Goal: Complete application form

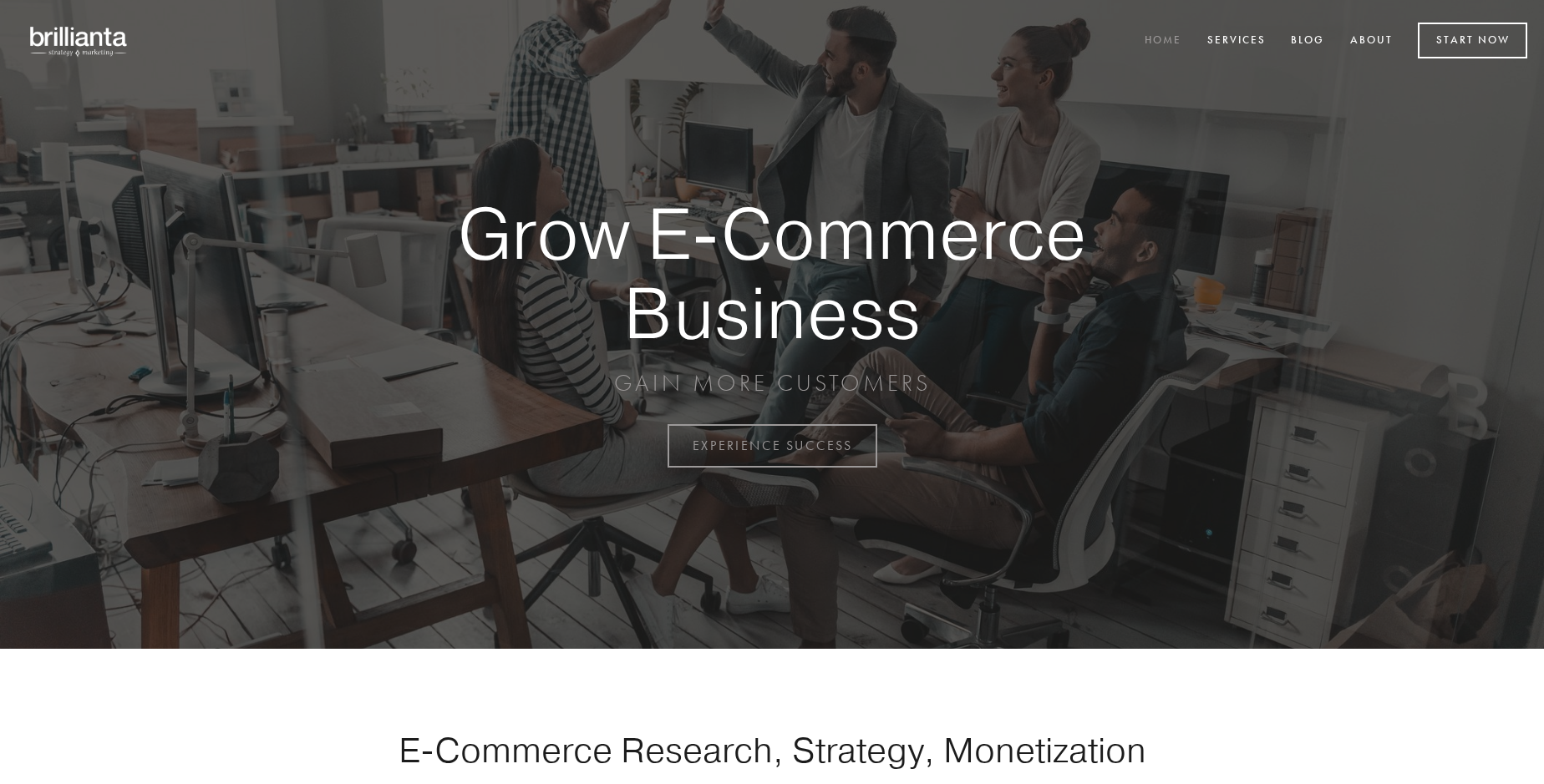
scroll to position [4379, 0]
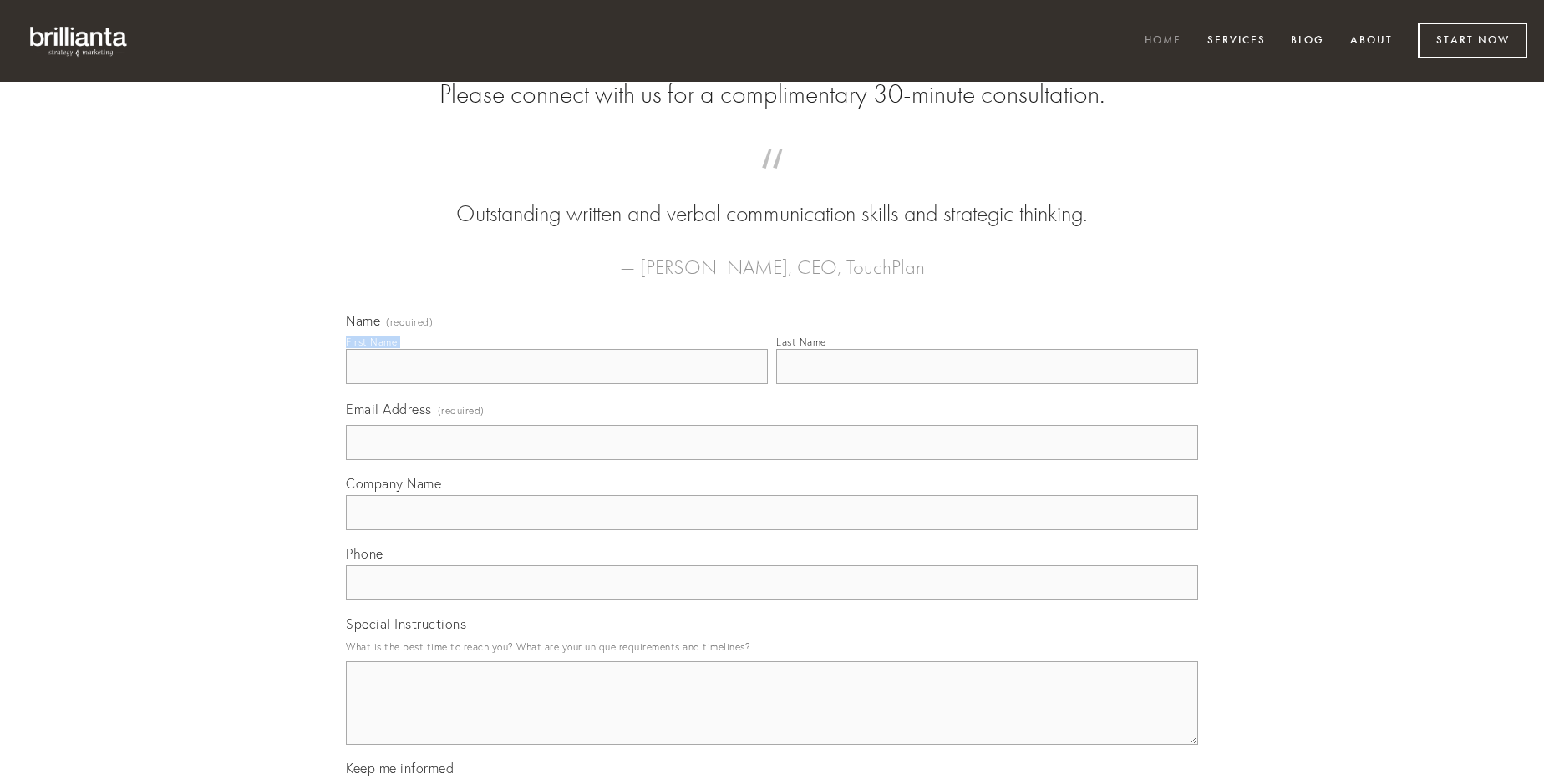
type input "[PERSON_NAME] Block"
click at [987, 384] on input "Last Name" at bounding box center [987, 366] width 421 height 35
type input "[PERSON_NAME] Block"
click at [772, 460] on input "Email Address (required)" at bounding box center [772, 443] width 853 height 35
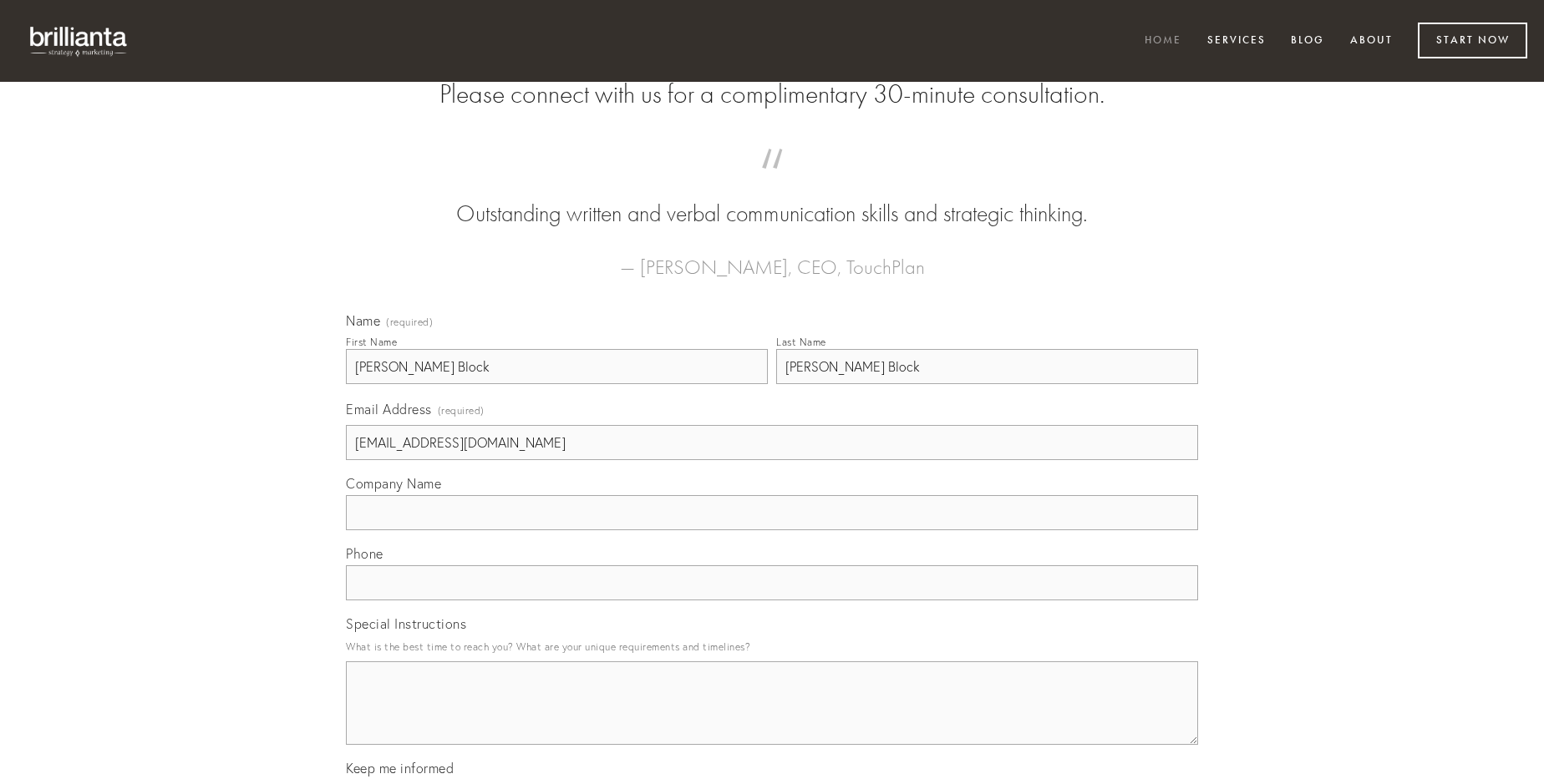
type input "[EMAIL_ADDRESS][DOMAIN_NAME]"
click at [772, 530] on input "Company Name" at bounding box center [772, 513] width 853 height 35
type input "dicta"
click at [772, 601] on input "text" at bounding box center [772, 582] width 853 height 35
click at [772, 718] on textarea "Special Instructions" at bounding box center [772, 703] width 853 height 84
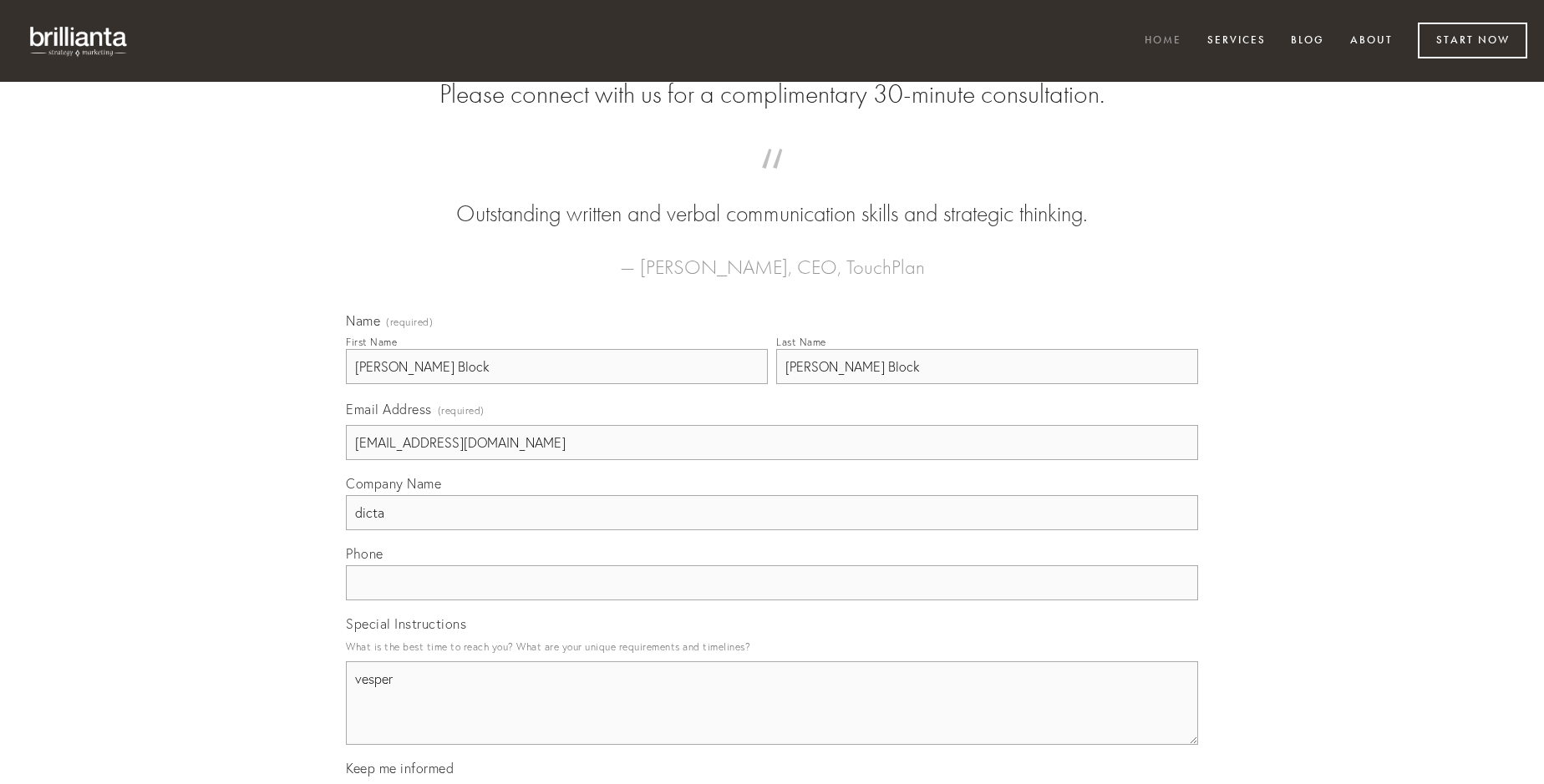
type textarea "vesper"
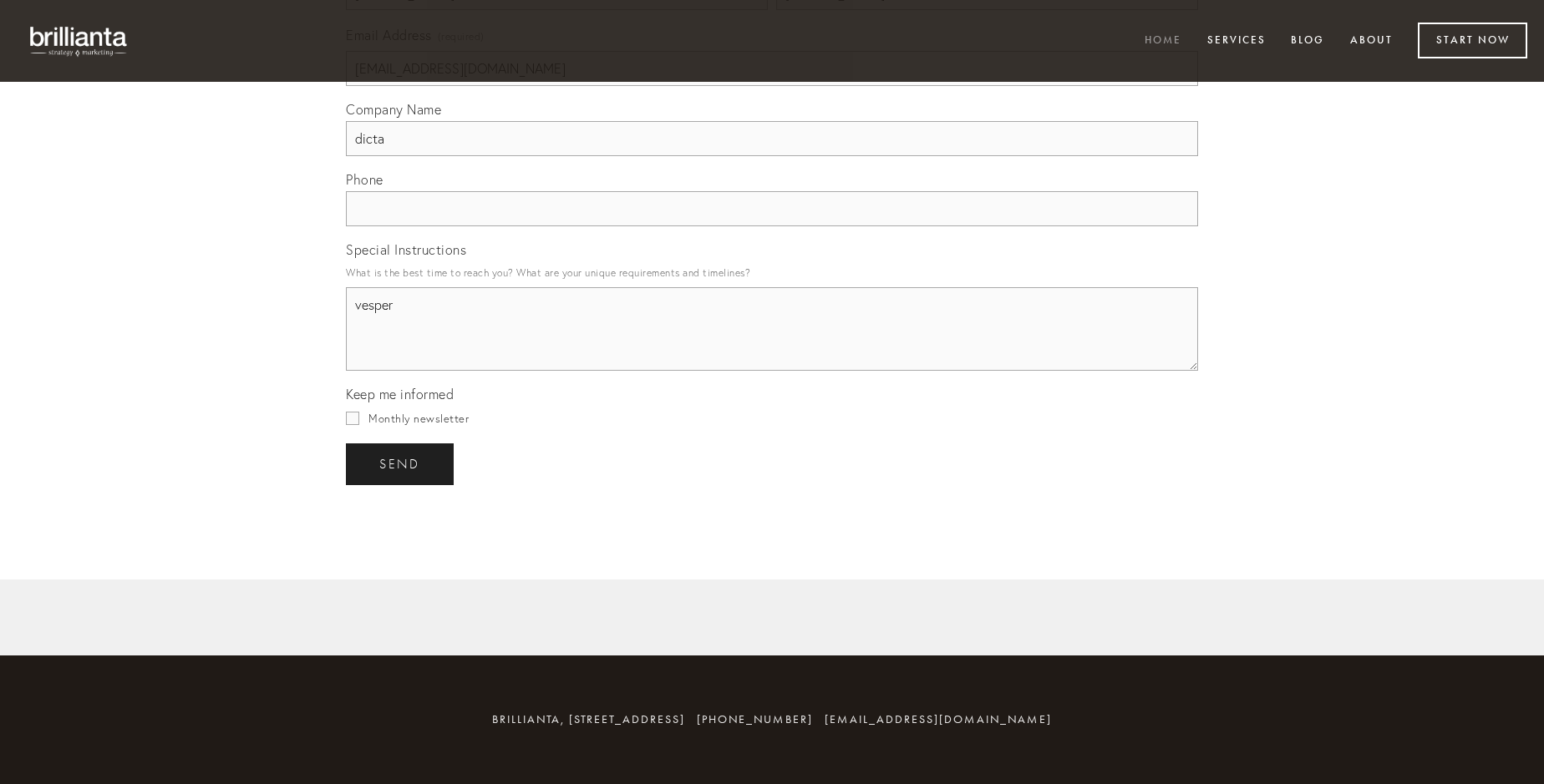
click at [401, 464] on span "send" at bounding box center [399, 465] width 41 height 15
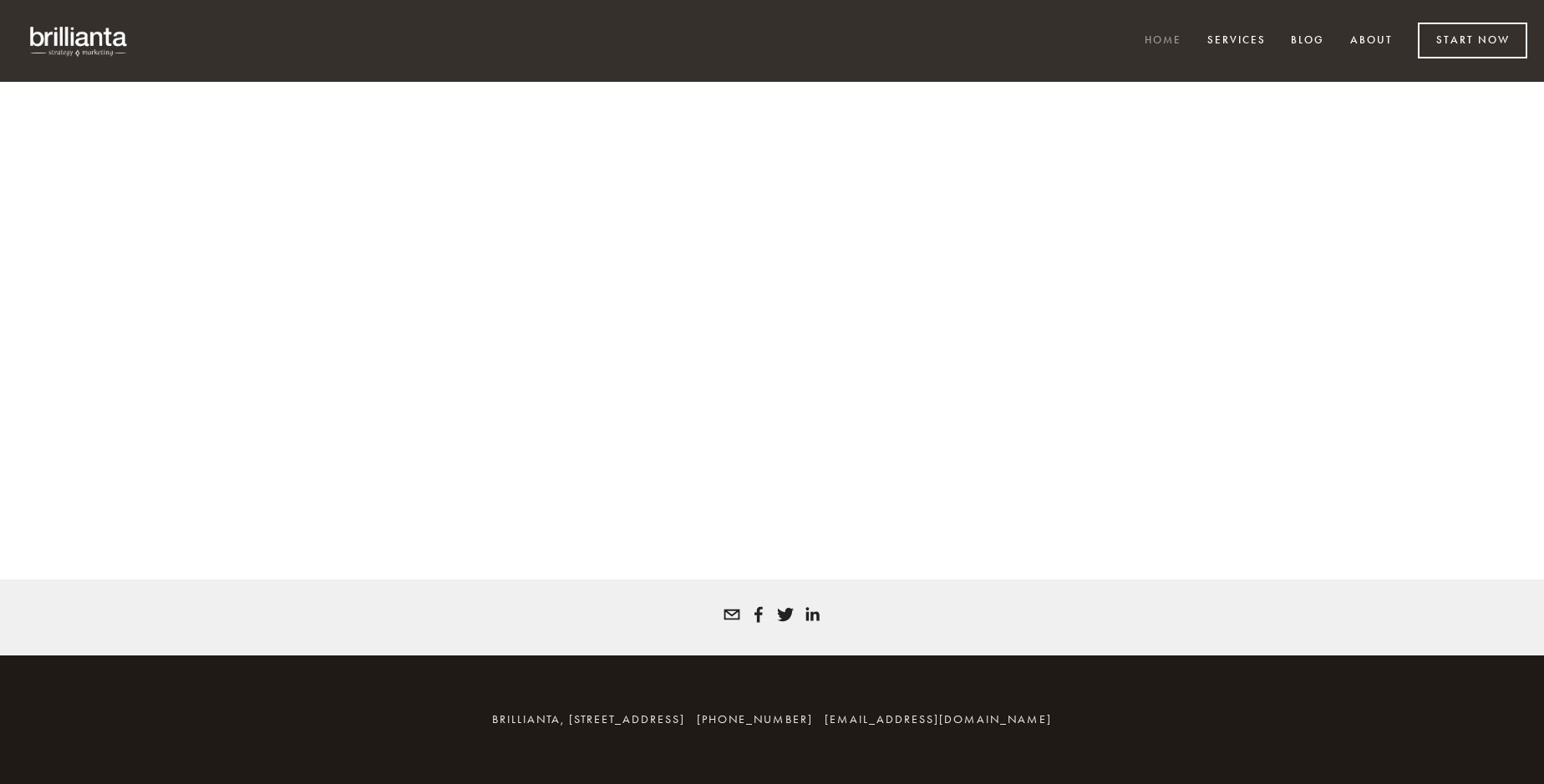
scroll to position [4356, 0]
